Goal: Task Accomplishment & Management: Use online tool/utility

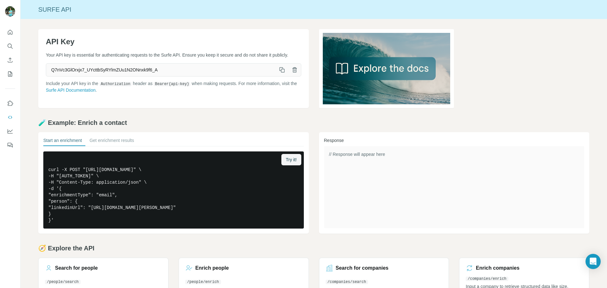
click at [280, 71] on icon "button" at bounding box center [280, 68] width 3 height 3
drag, startPoint x: 79, startPoint y: 69, endPoint x: 79, endPoint y: 73, distance: 4.1
click at [79, 72] on div "API Key Your API key is essential for authenticating requests to the Surfe API.…" at bounding box center [173, 68] width 271 height 79
click at [79, 72] on span "Create API Key" at bounding box center [65, 69] width 30 height 6
click at [281, 72] on icon "button" at bounding box center [282, 70] width 3 height 3
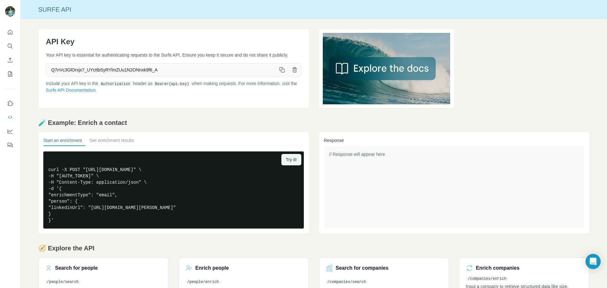
click at [279, 73] on icon "button" at bounding box center [282, 70] width 6 height 6
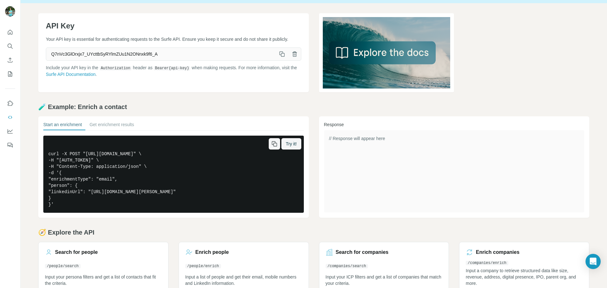
scroll to position [31, 0]
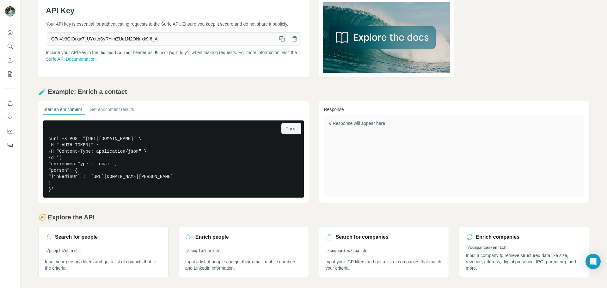
click at [295, 42] on icon "button" at bounding box center [295, 39] width 6 height 6
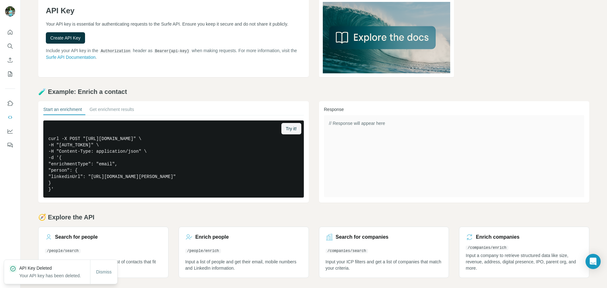
drag, startPoint x: 168, startPoint y: 37, endPoint x: 152, endPoint y: 36, distance: 16.5
click at [168, 37] on div "API Key Your API key is essential for authenticating requests to the Surfe API.…" at bounding box center [173, 37] width 271 height 79
click at [72, 41] on span "Create API Key" at bounding box center [65, 38] width 30 height 6
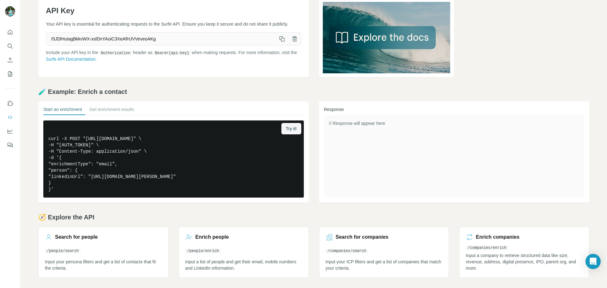
click at [281, 42] on icon "button" at bounding box center [282, 39] width 6 height 6
click at [294, 40] on icon "button" at bounding box center [295, 39] width 2 height 2
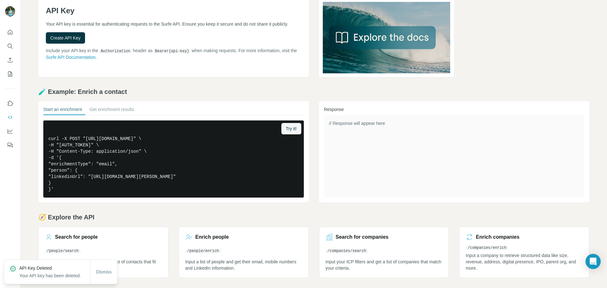
drag, startPoint x: 78, startPoint y: 43, endPoint x: 87, endPoint y: 43, distance: 9.2
click at [80, 41] on span "Create API Key" at bounding box center [65, 38] width 30 height 6
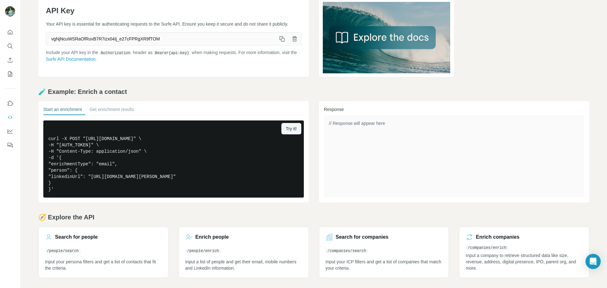
click at [279, 42] on icon "button" at bounding box center [282, 39] width 6 height 6
click at [281, 42] on icon "button" at bounding box center [282, 39] width 6 height 6
click at [292, 42] on icon "button" at bounding box center [295, 39] width 6 height 6
click at [78, 41] on span "Create API Key" at bounding box center [65, 38] width 30 height 6
click at [281, 42] on icon "button" at bounding box center [282, 39] width 6 height 6
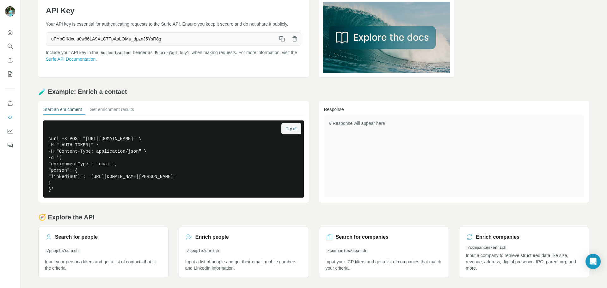
click at [279, 42] on icon "button" at bounding box center [282, 39] width 6 height 6
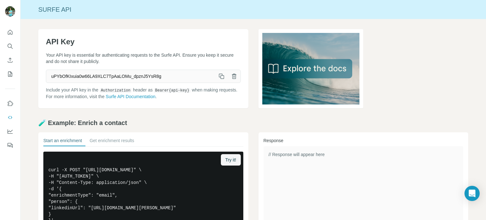
scroll to position [31, 0]
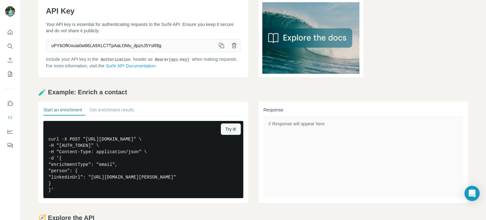
click at [219, 42] on icon "button" at bounding box center [221, 45] width 6 height 6
